Goal: Information Seeking & Learning: Learn about a topic

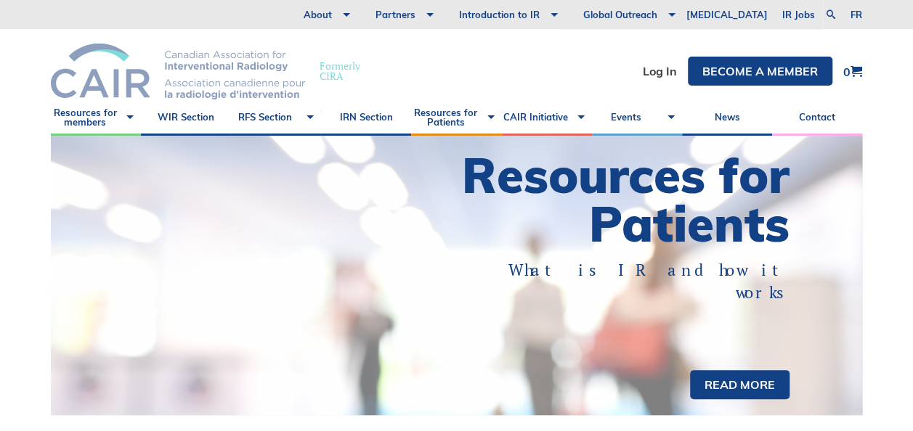
click at [90, 65] on img at bounding box center [178, 72] width 254 height 56
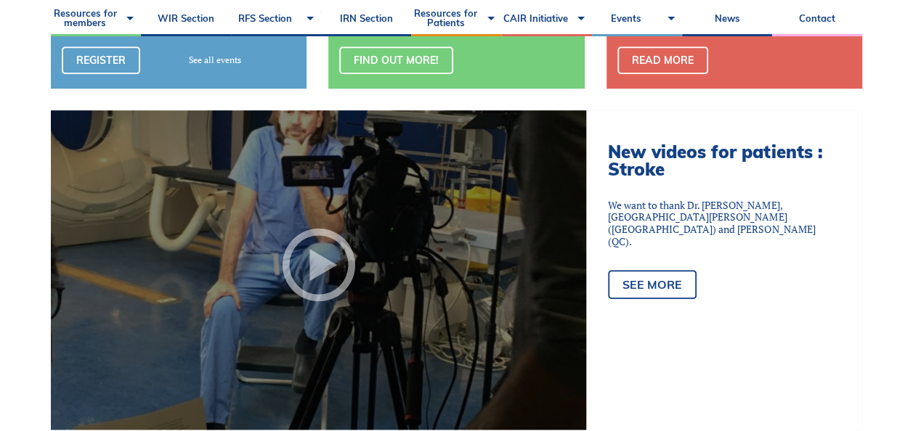
scroll to position [678, 0]
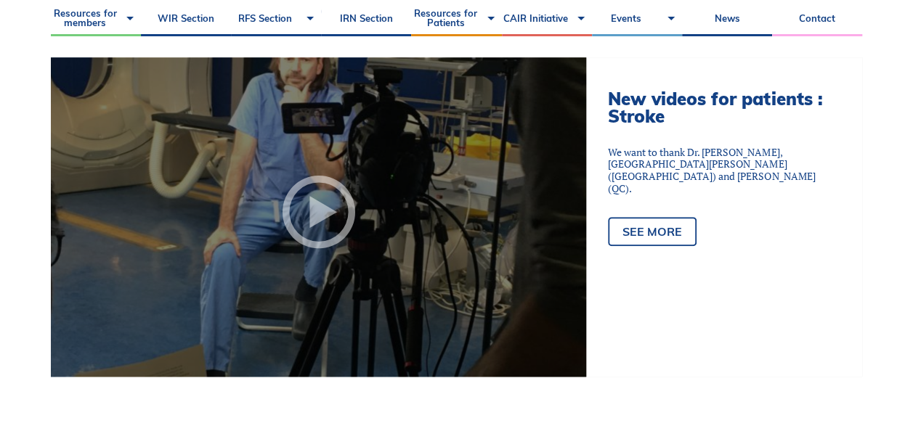
click at [315, 216] on span at bounding box center [319, 212] width 73 height 73
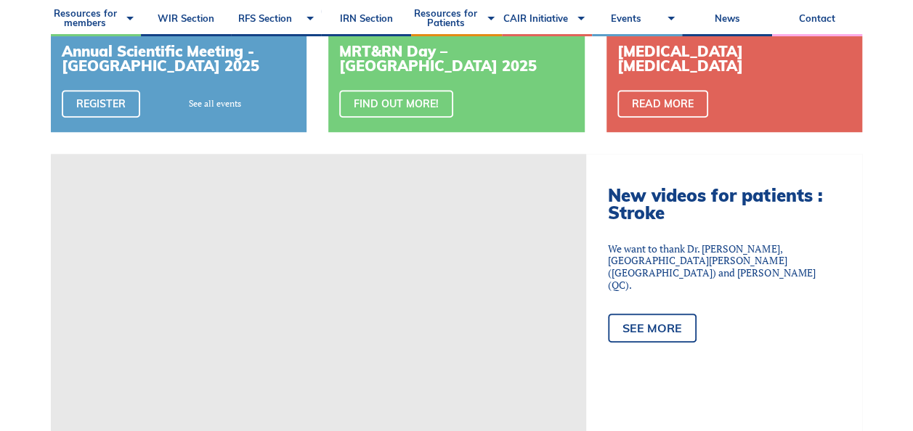
scroll to position [581, 0]
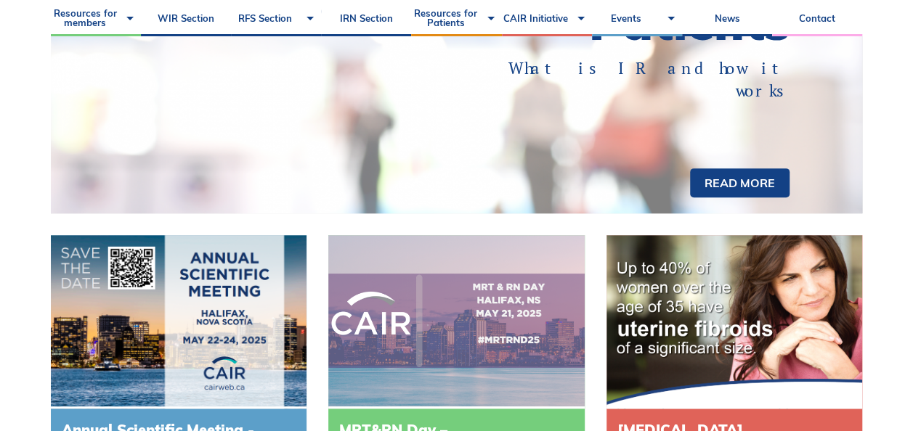
scroll to position [193, 0]
